Goal: Task Accomplishment & Management: Use online tool/utility

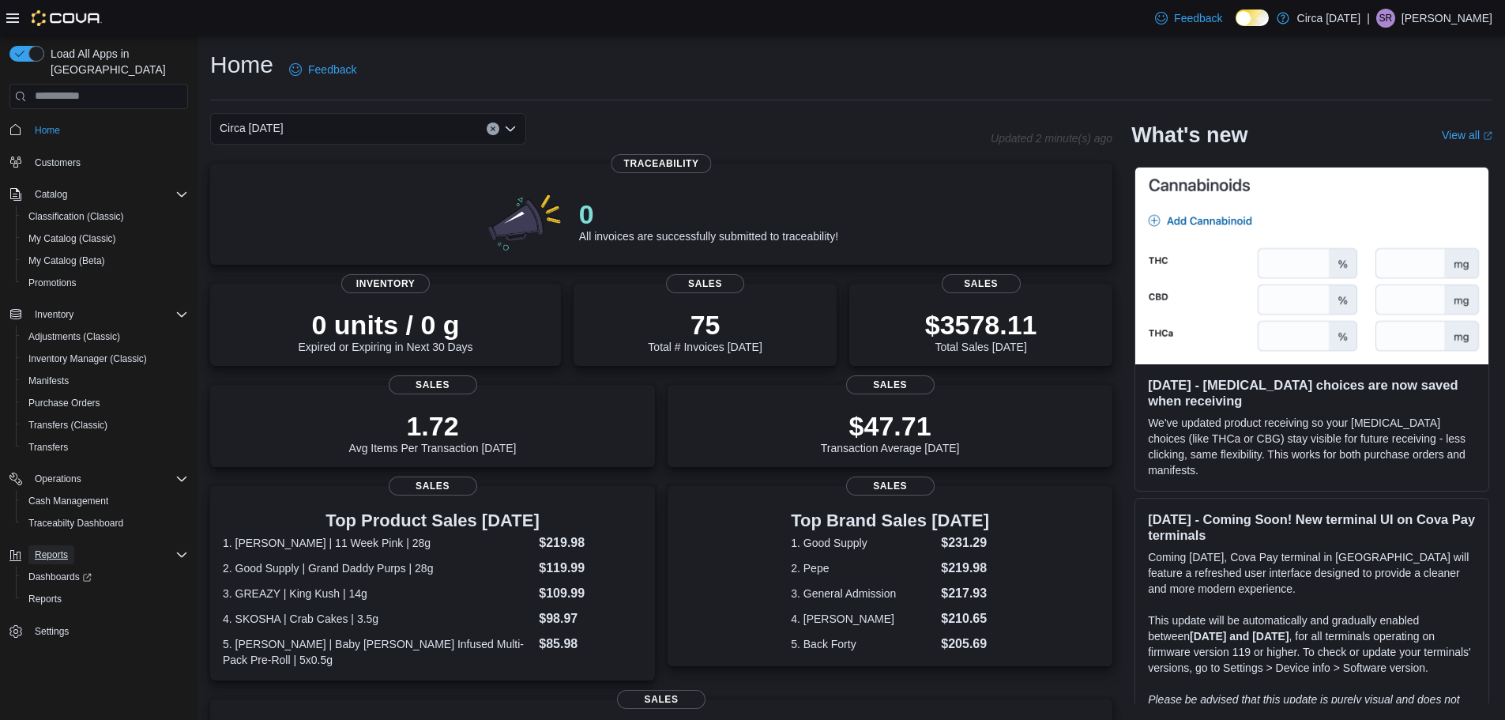
click at [58, 548] on span "Reports" at bounding box center [51, 554] width 33 height 13
click at [51, 548] on span "Reports" at bounding box center [51, 554] width 33 height 13
click at [51, 593] on span "Reports" at bounding box center [44, 599] width 33 height 13
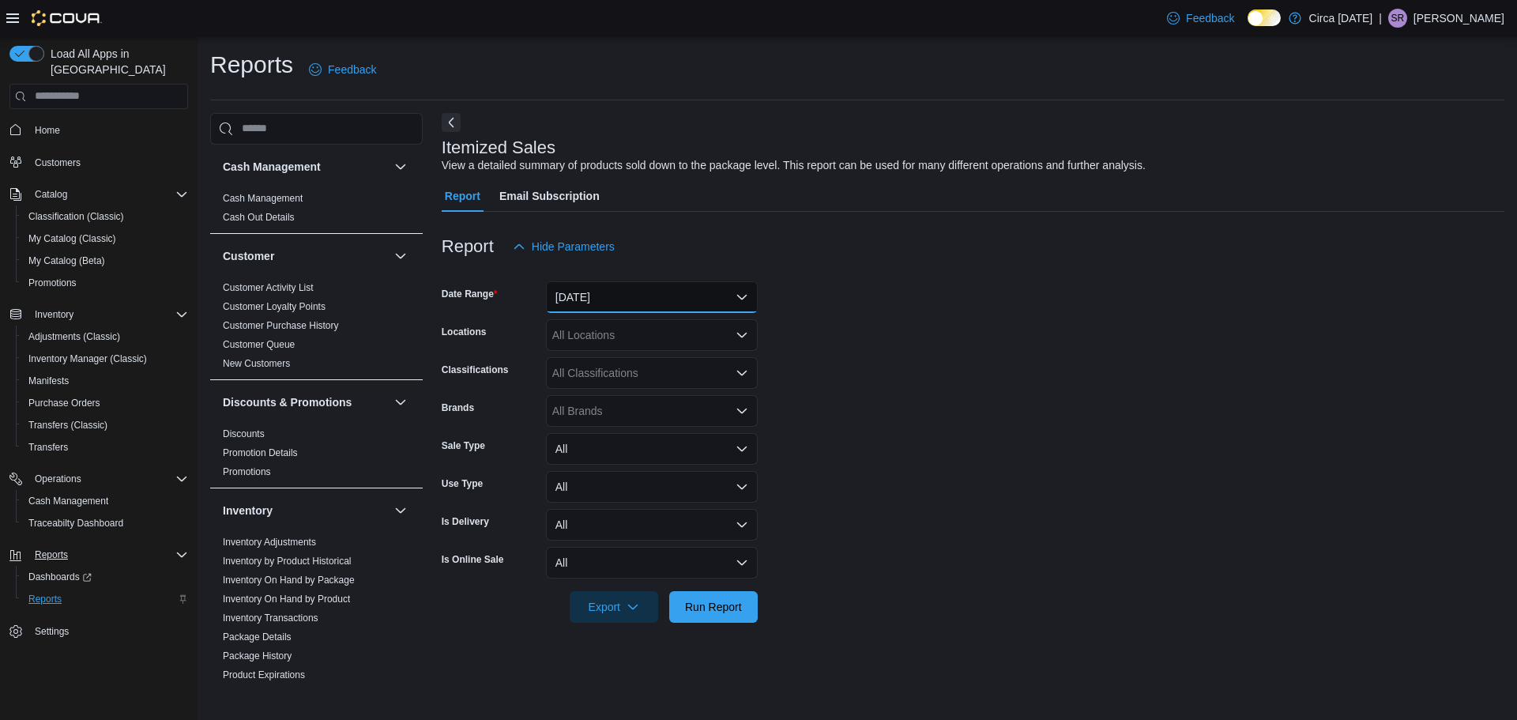
click at [721, 298] on button "[DATE]" at bounding box center [652, 297] width 212 height 32
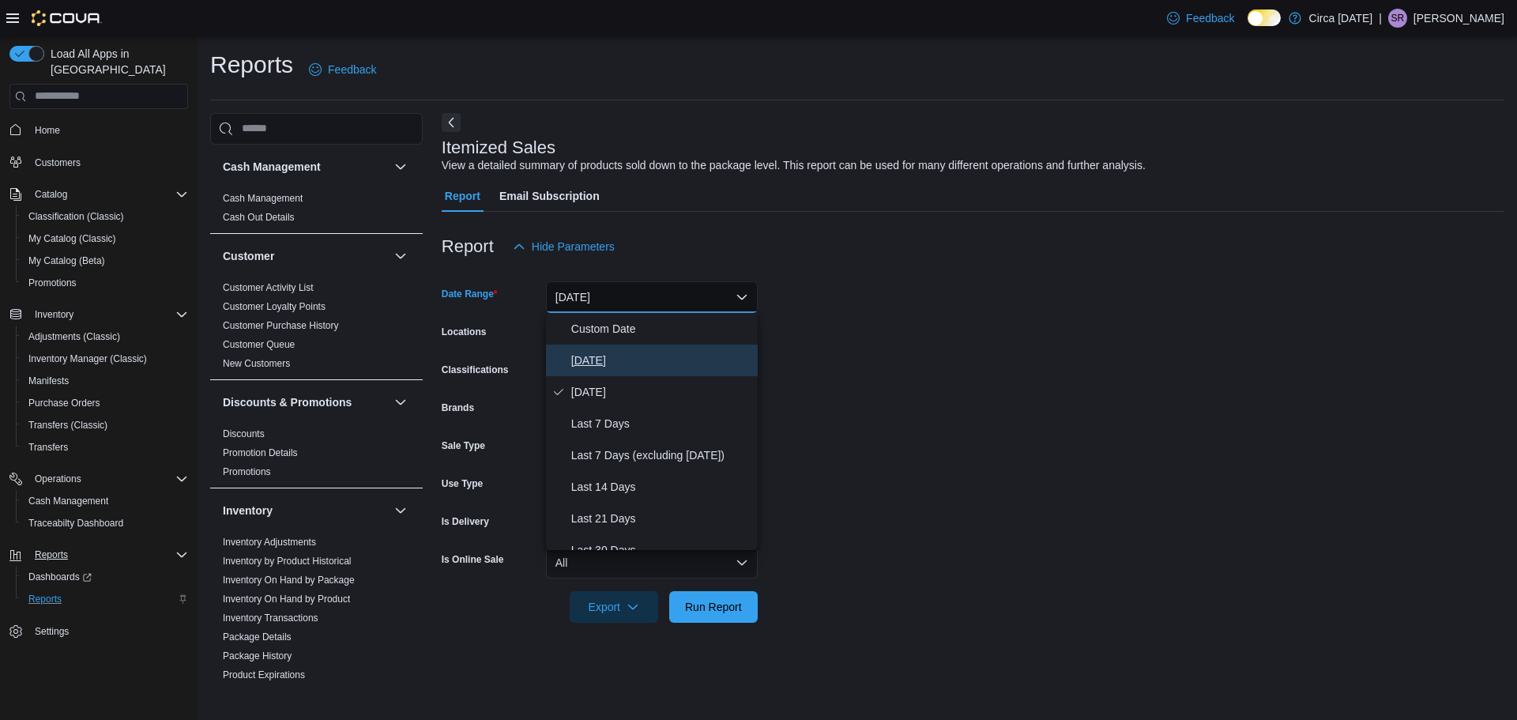
click at [605, 351] on span "[DATE]" at bounding box center [661, 360] width 180 height 19
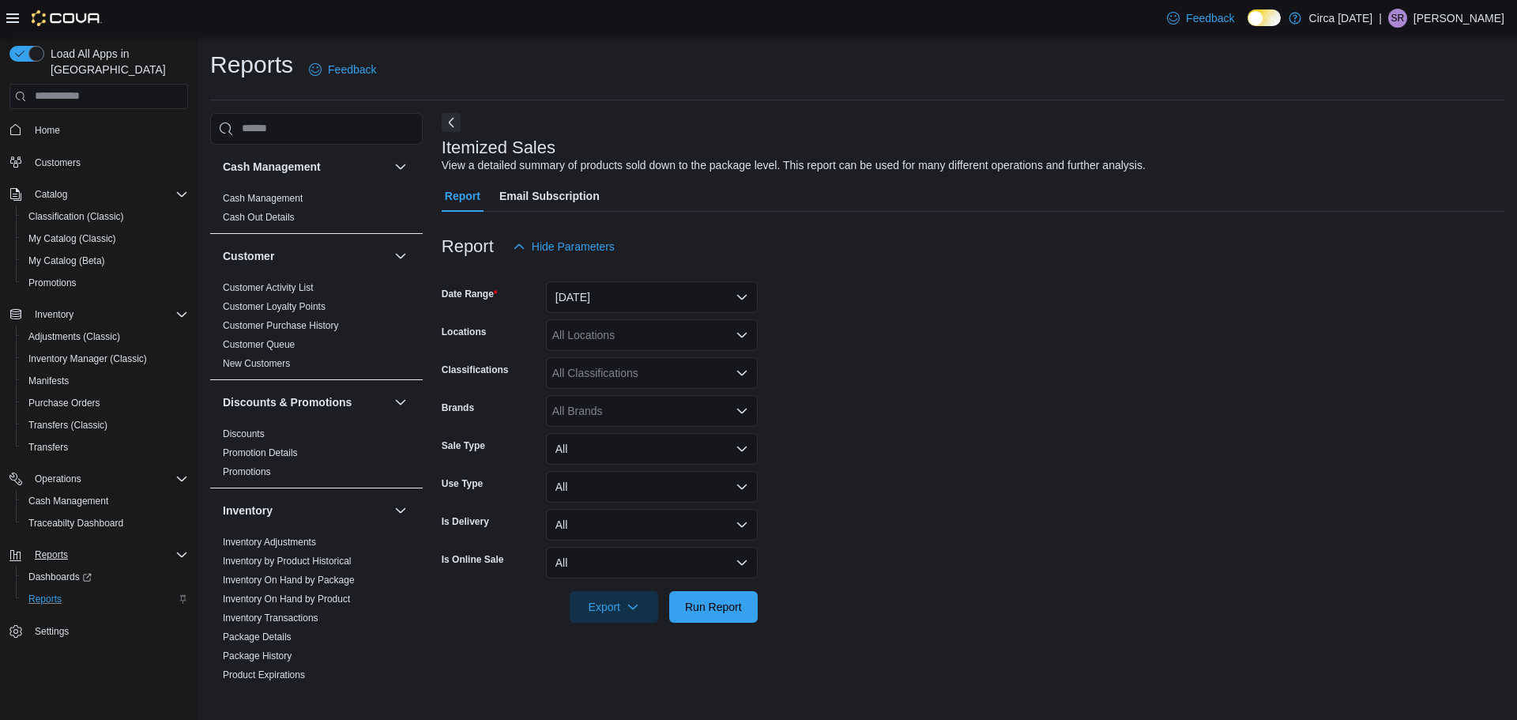
click at [969, 319] on form "Date Range [DATE] Locations All Locations Classifications All Classifications B…" at bounding box center [973, 442] width 1063 height 360
click at [575, 347] on div "All Locations" at bounding box center [652, 335] width 212 height 32
click at [613, 383] on span "Circa [DATE]" at bounding box center [612, 385] width 64 height 16
click at [1014, 359] on form "Date Range [DATE] Locations Circa [DATE] Combo box. Selected. Circa [DATE]. Pre…" at bounding box center [973, 442] width 1063 height 360
click at [634, 381] on div "All Classifications" at bounding box center [652, 373] width 212 height 32
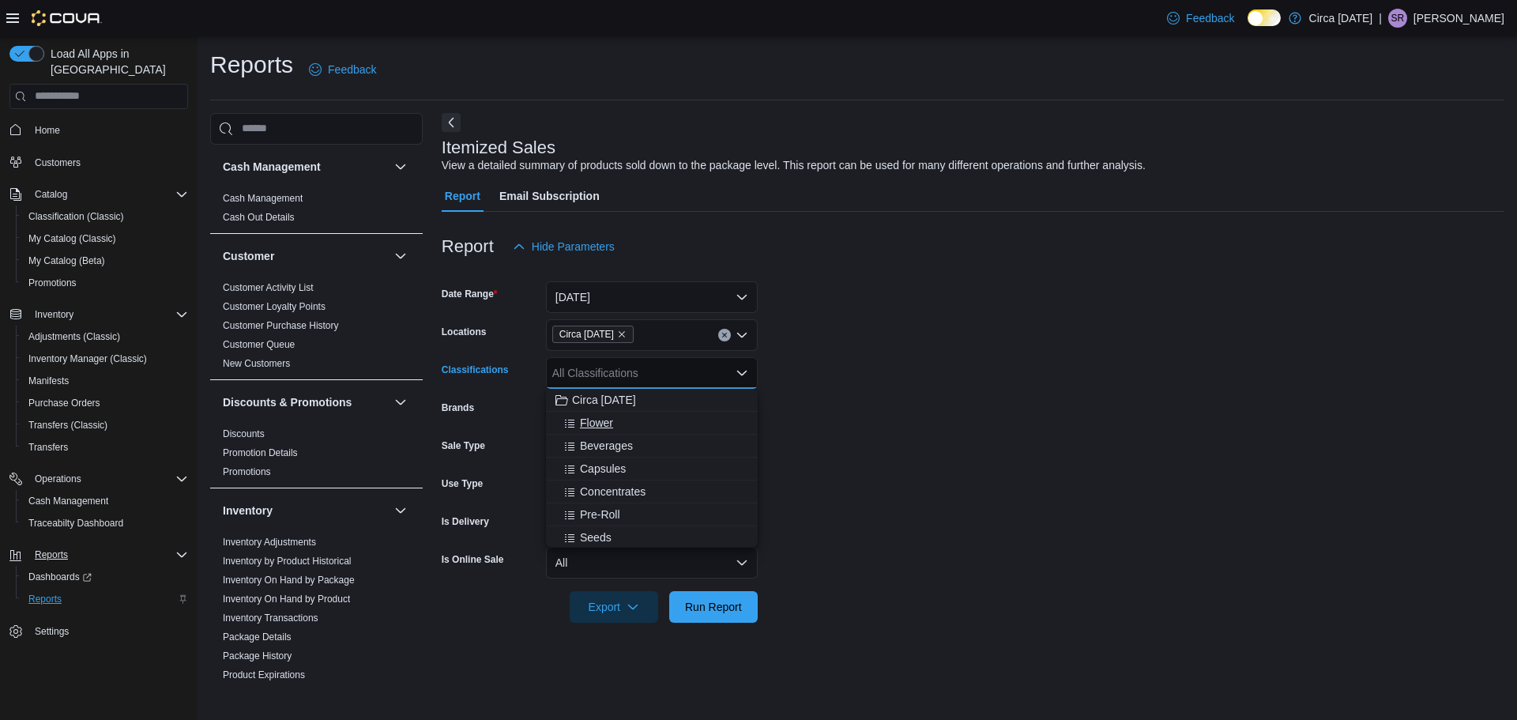
click at [608, 422] on span "Flower" at bounding box center [596, 423] width 33 height 16
click at [622, 423] on span "Beverages" at bounding box center [606, 423] width 53 height 16
click at [602, 430] on span "Capsules" at bounding box center [603, 423] width 46 height 16
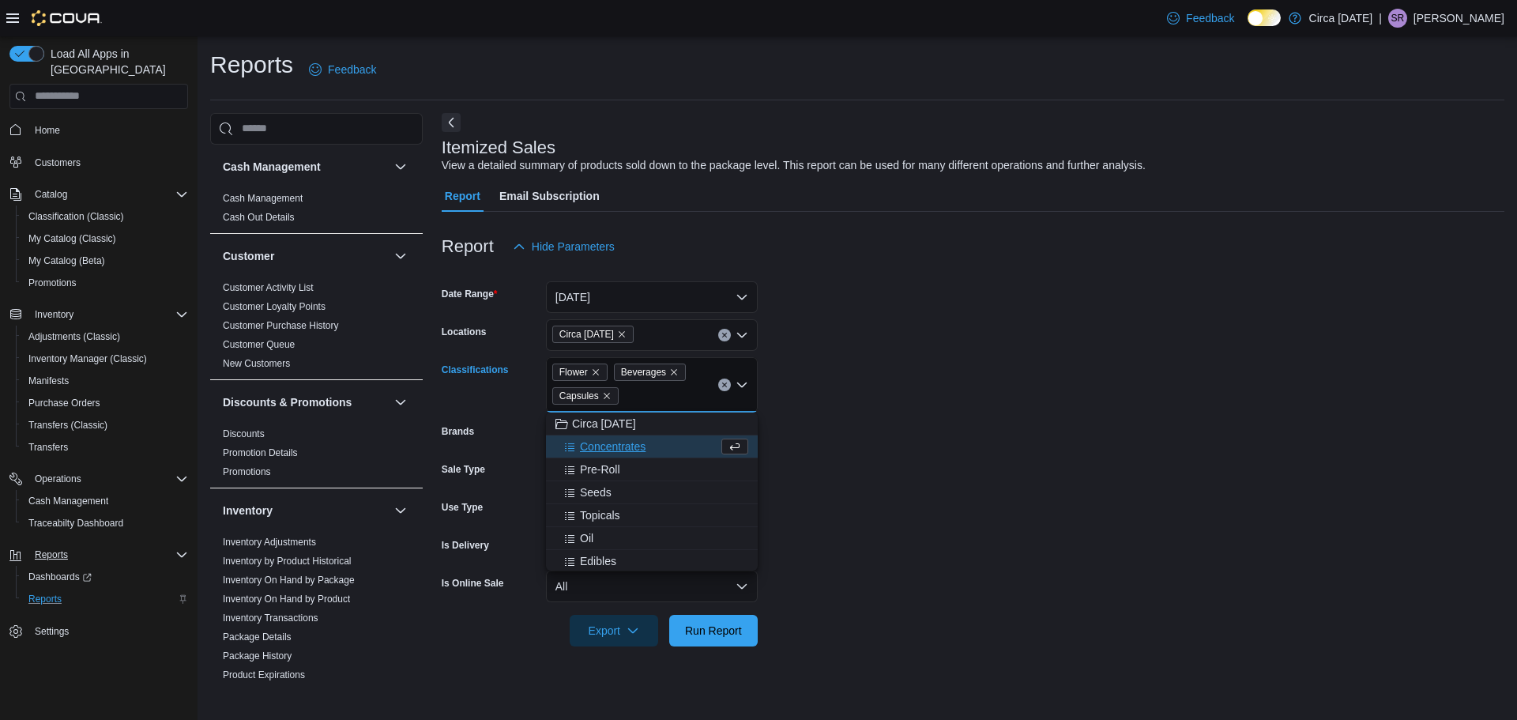
click at [610, 445] on span "Concentrates" at bounding box center [613, 446] width 66 height 16
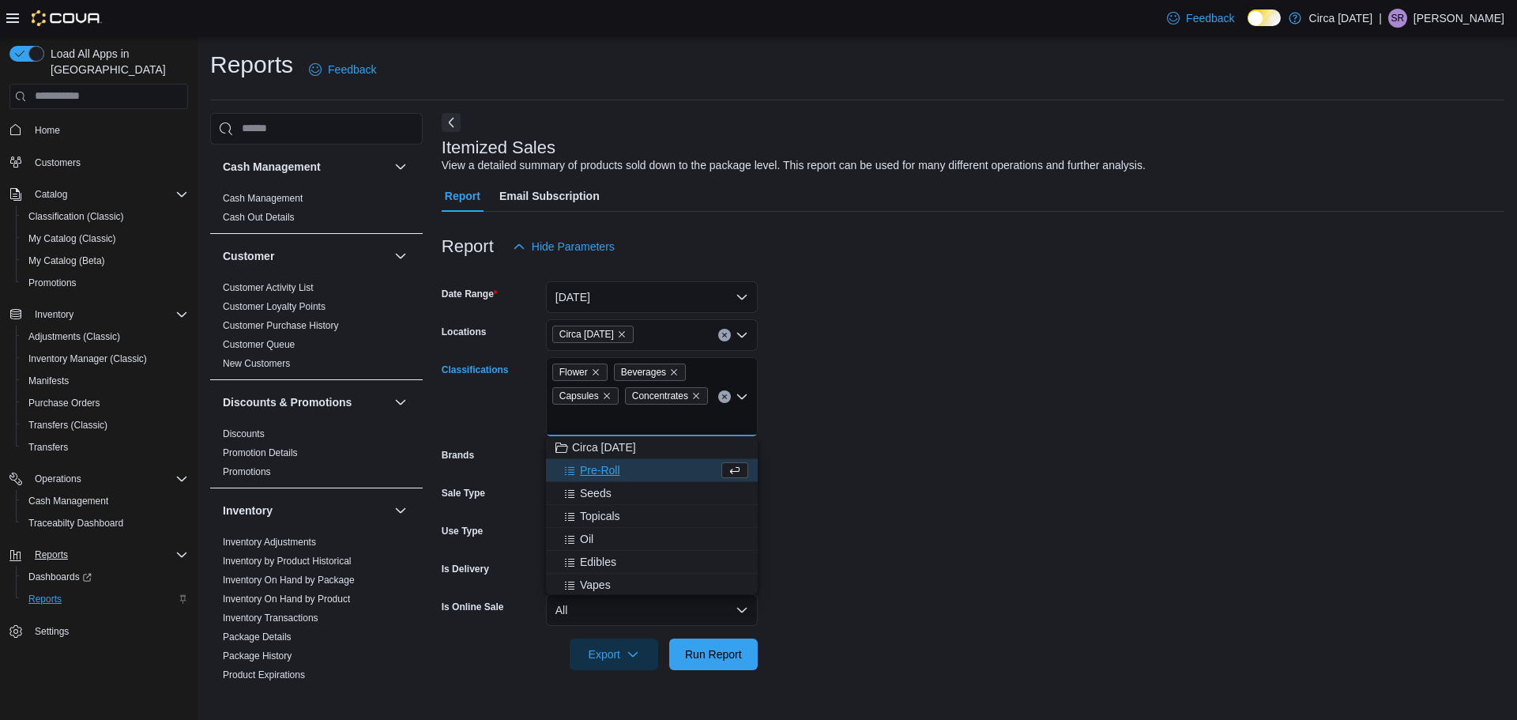
click at [594, 469] on span "Pre-Roll" at bounding box center [600, 470] width 40 height 16
click at [581, 472] on span "Seeds" at bounding box center [596, 470] width 32 height 16
click at [610, 472] on span "Topicals" at bounding box center [600, 470] width 40 height 16
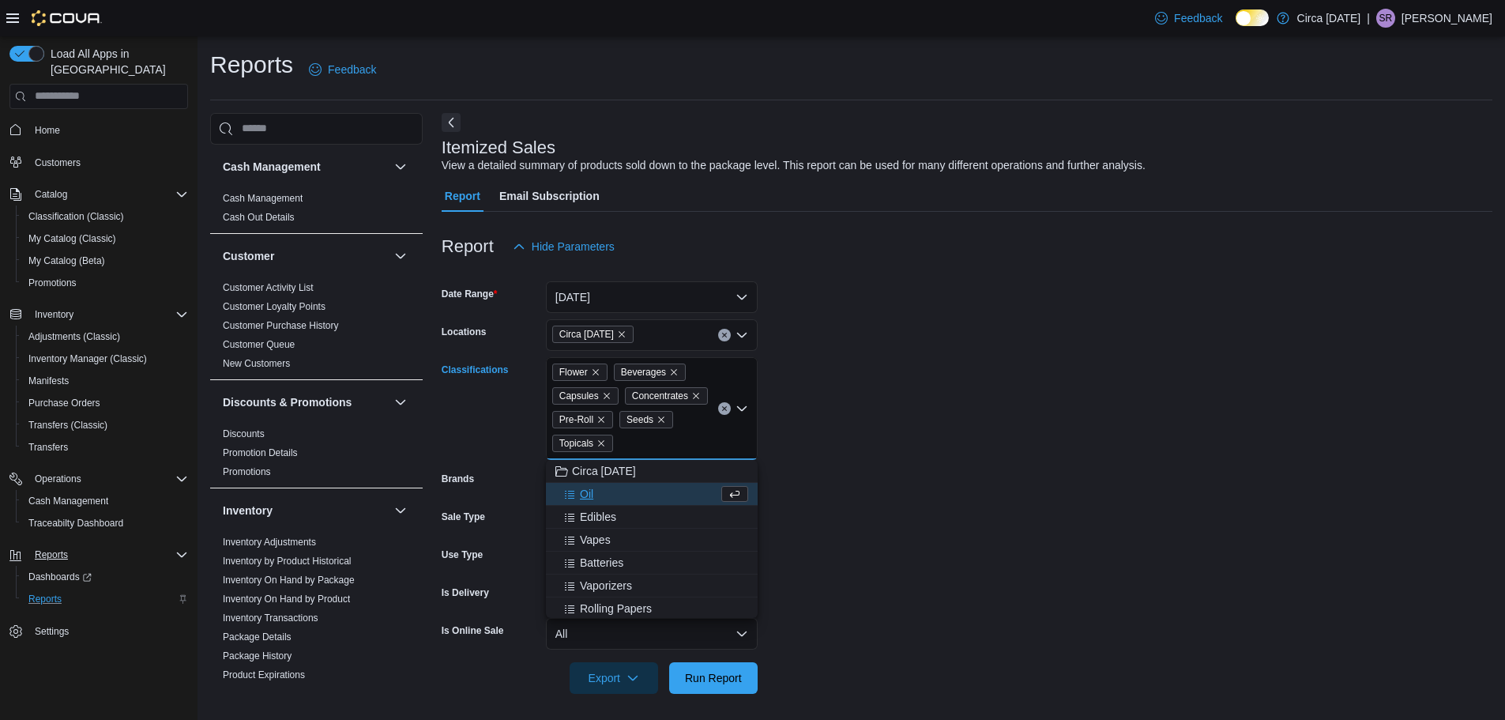
click at [594, 489] on div "Oil" at bounding box center [636, 494] width 163 height 16
click at [603, 493] on span "Edibles" at bounding box center [598, 494] width 36 height 16
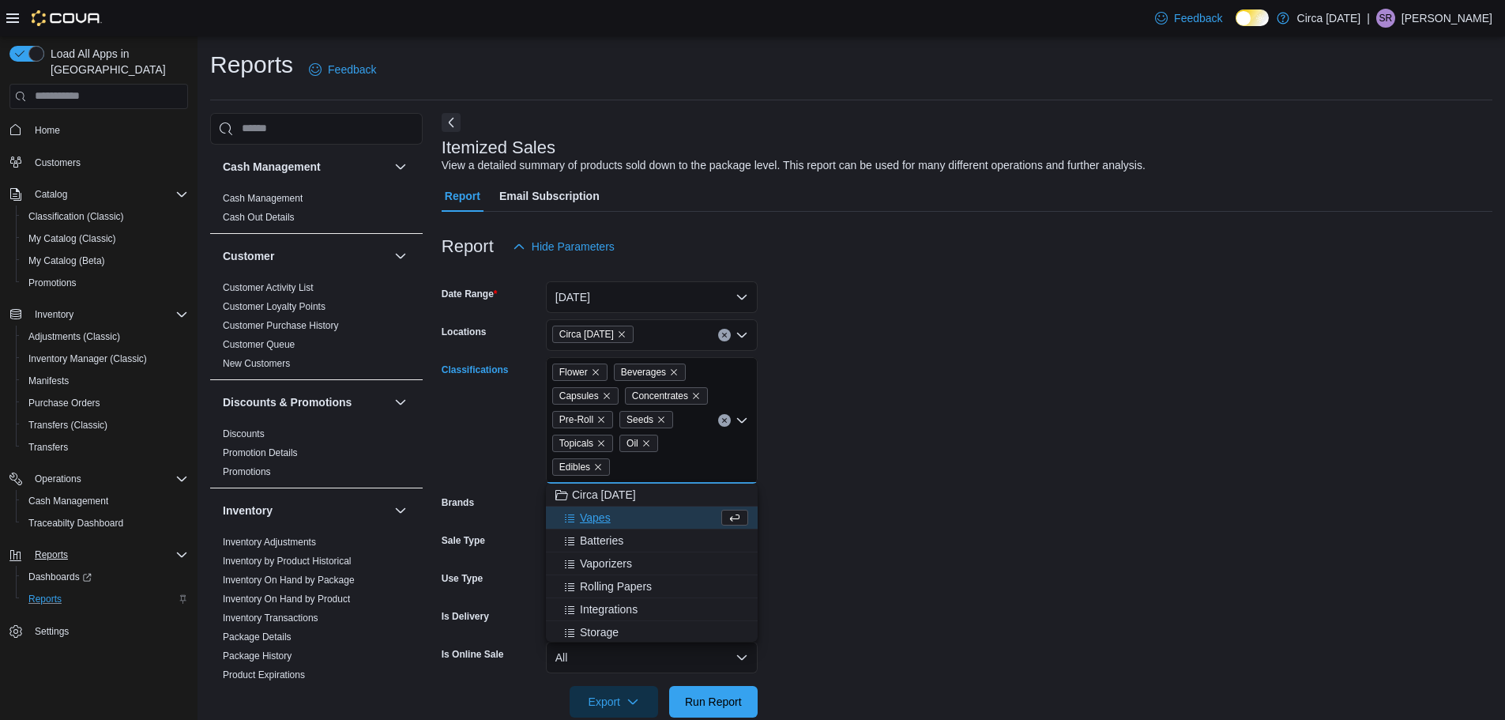
click at [600, 518] on span "Vapes" at bounding box center [595, 518] width 31 height 16
click at [964, 474] on form "Date Range [DATE] Locations Circa [DATE] Classifications Flower Beverages Capsu…" at bounding box center [967, 489] width 1051 height 455
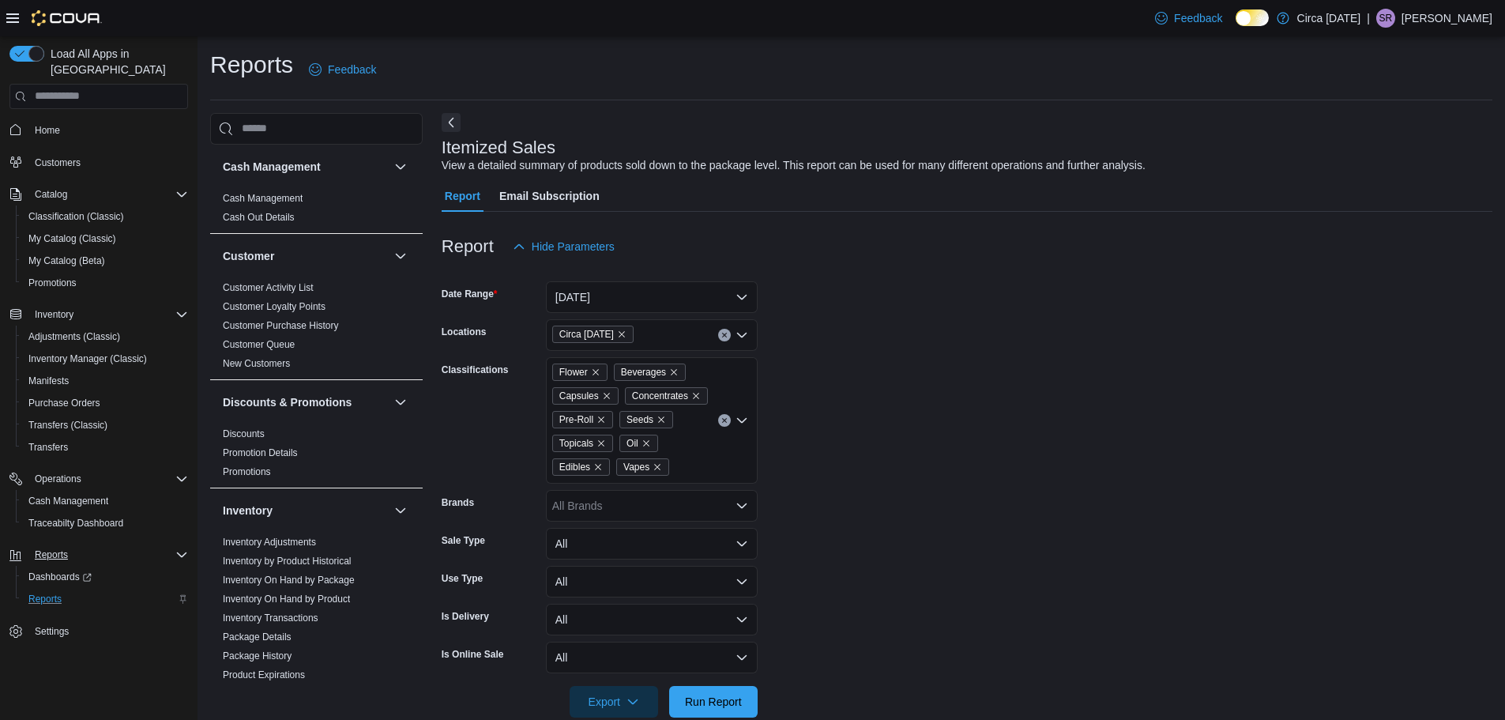
click at [664, 423] on span "Seeds" at bounding box center [646, 419] width 54 height 17
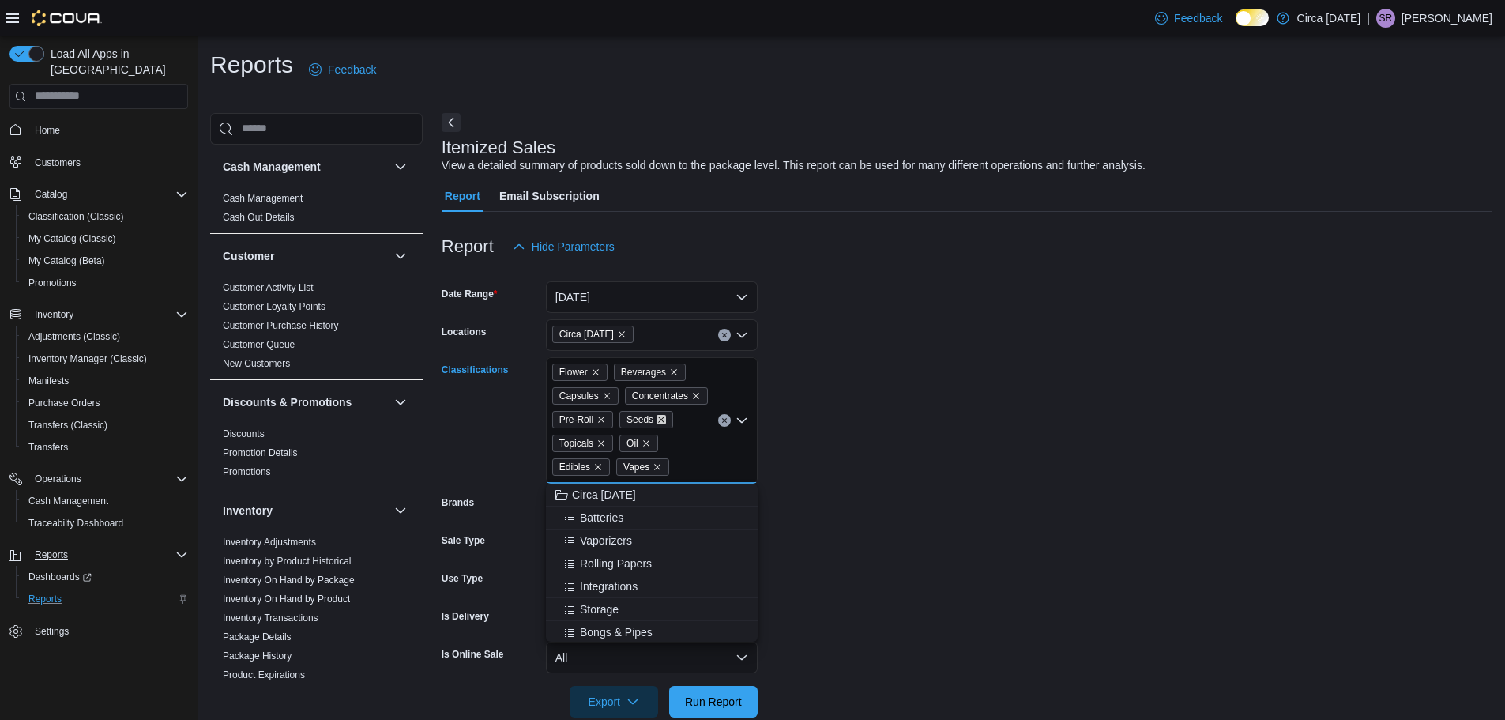
click at [659, 421] on icon "Remove Seeds from selection in this group" at bounding box center [661, 419] width 9 height 9
click at [694, 398] on icon "Remove Concentrates from selection in this group" at bounding box center [695, 395] width 9 height 9
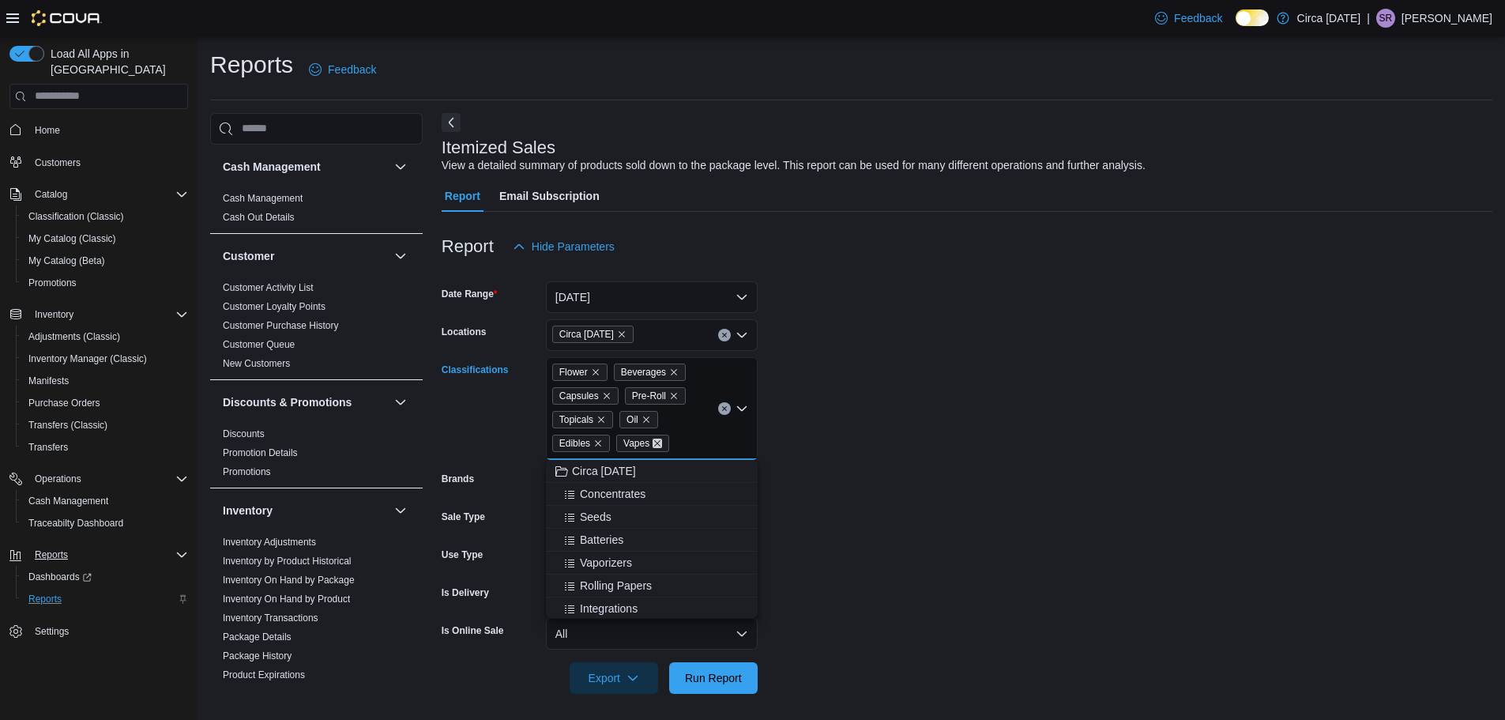
click at [658, 440] on icon "Remove Vapes from selection in this group" at bounding box center [657, 442] width 9 height 9
click at [601, 419] on icon "Remove Topicals from selection in this group" at bounding box center [601, 419] width 6 height 6
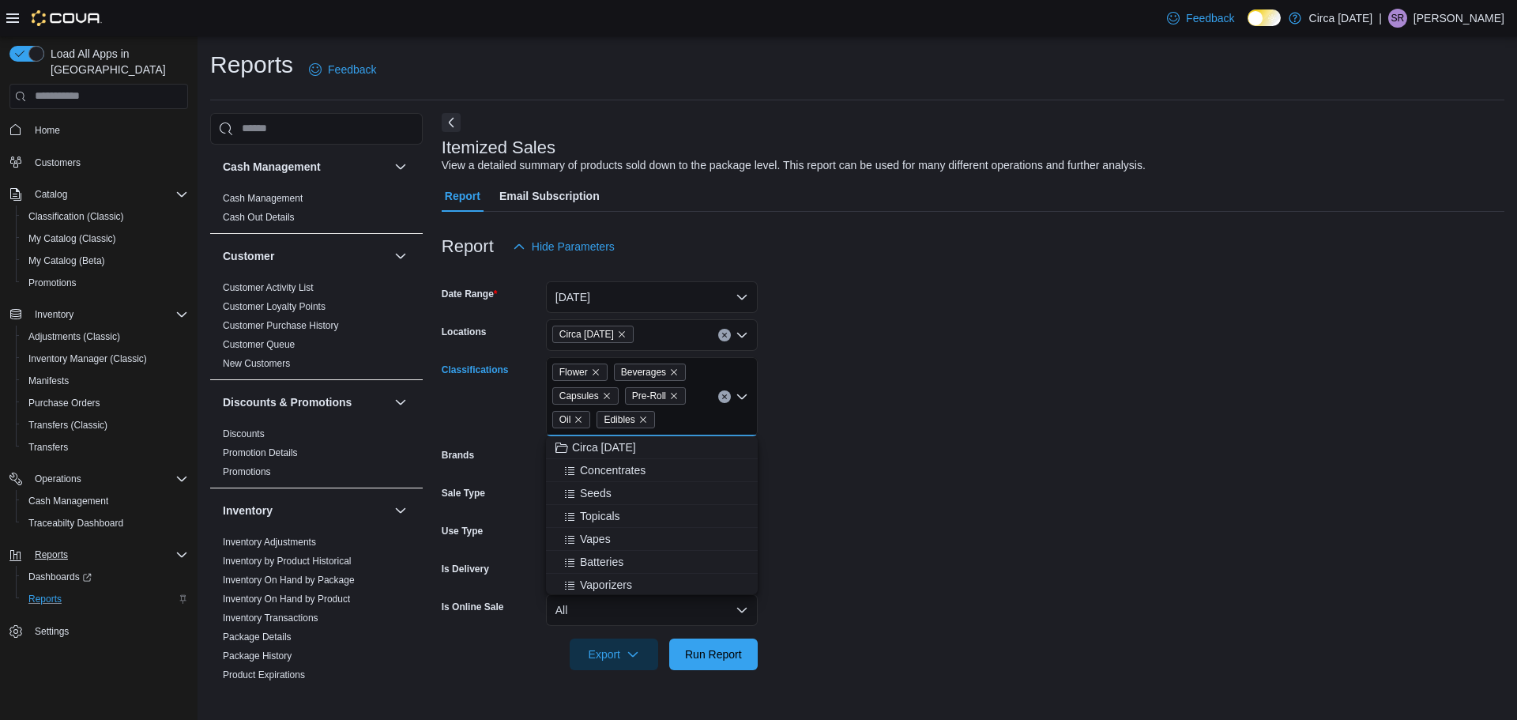
click at [950, 381] on form "Date Range [DATE] Locations Circa [DATE] Classifications Flower Beverages Capsu…" at bounding box center [973, 466] width 1063 height 408
click at [727, 652] on span "Run Report" at bounding box center [713, 654] width 57 height 16
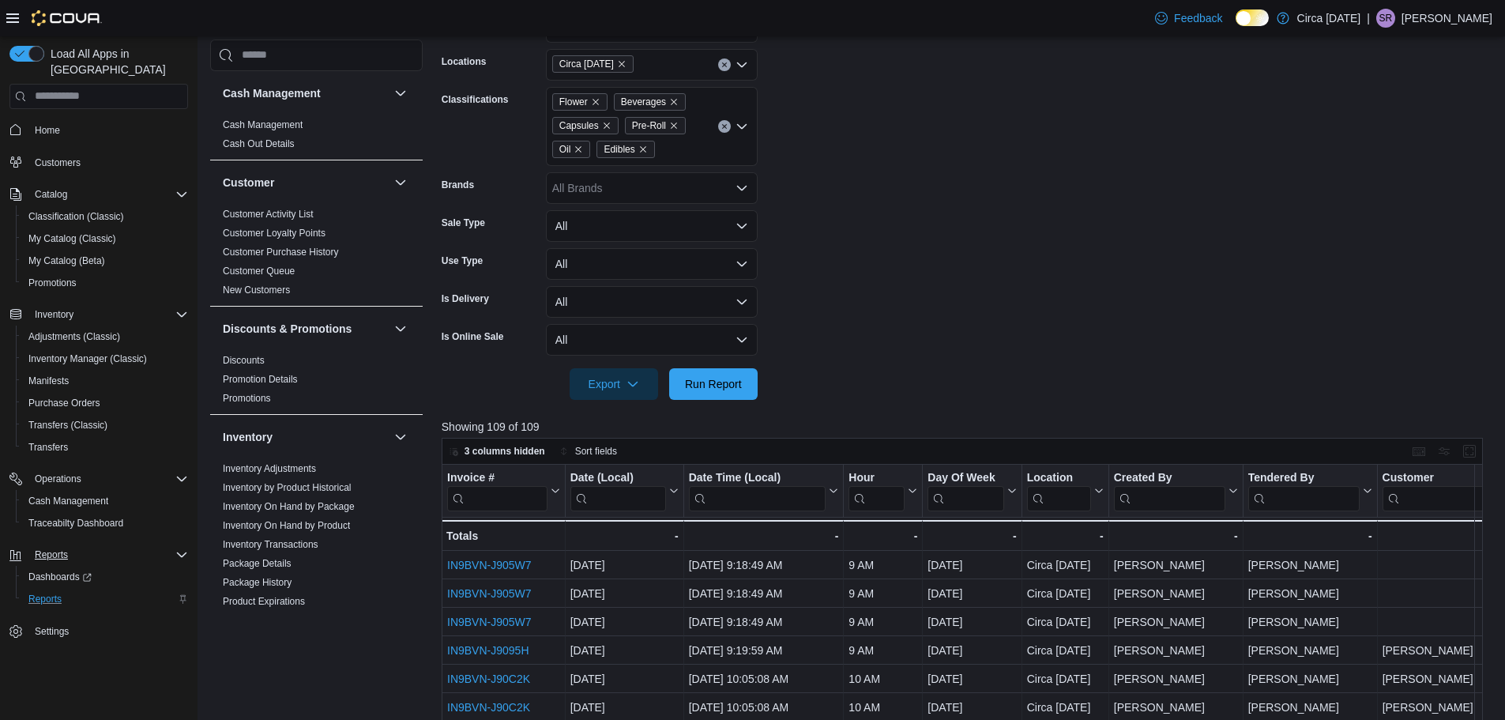
scroll to position [316, 0]
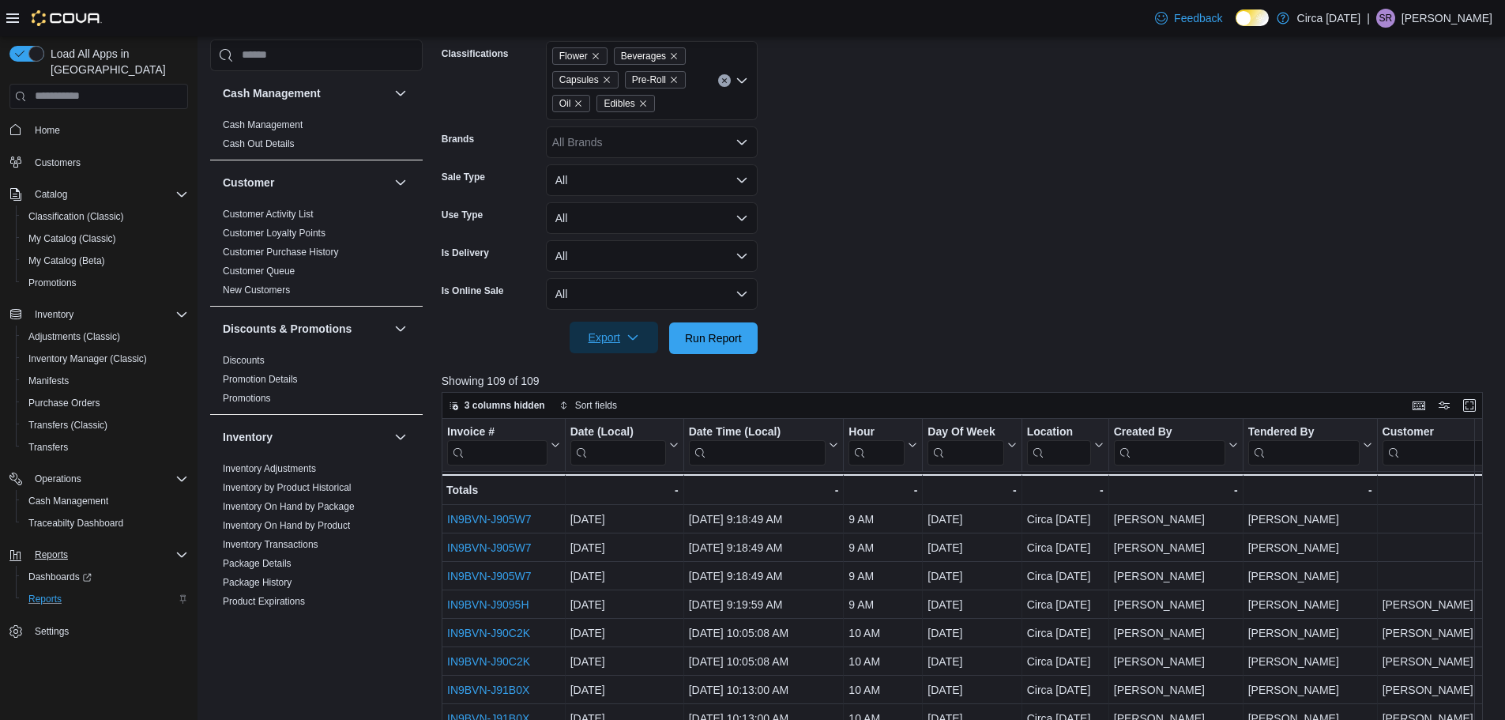
click at [635, 340] on icon "button" at bounding box center [633, 337] width 13 height 13
click at [629, 372] on span "Export to Excel" at bounding box center [616, 369] width 71 height 13
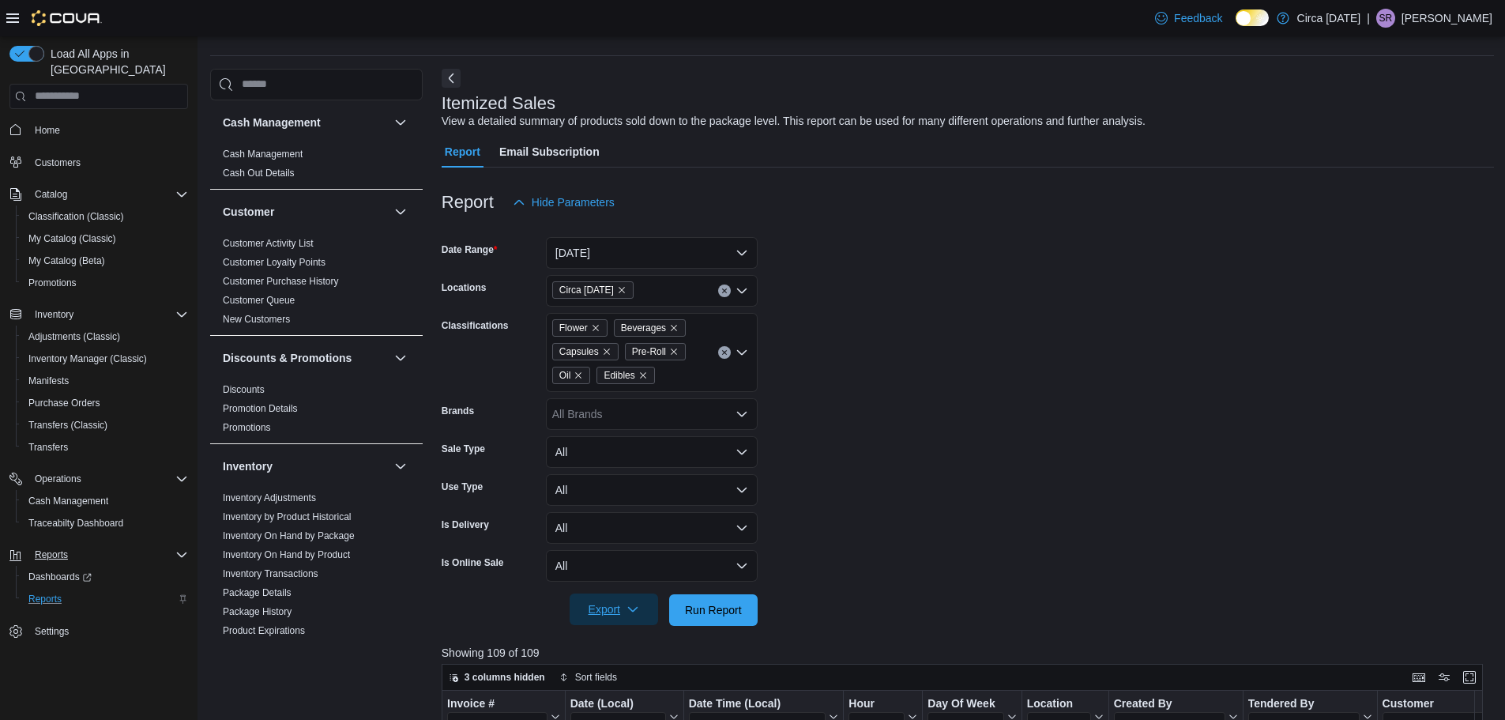
scroll to position [23, 0]
